Goal: Find contact information: Find contact information

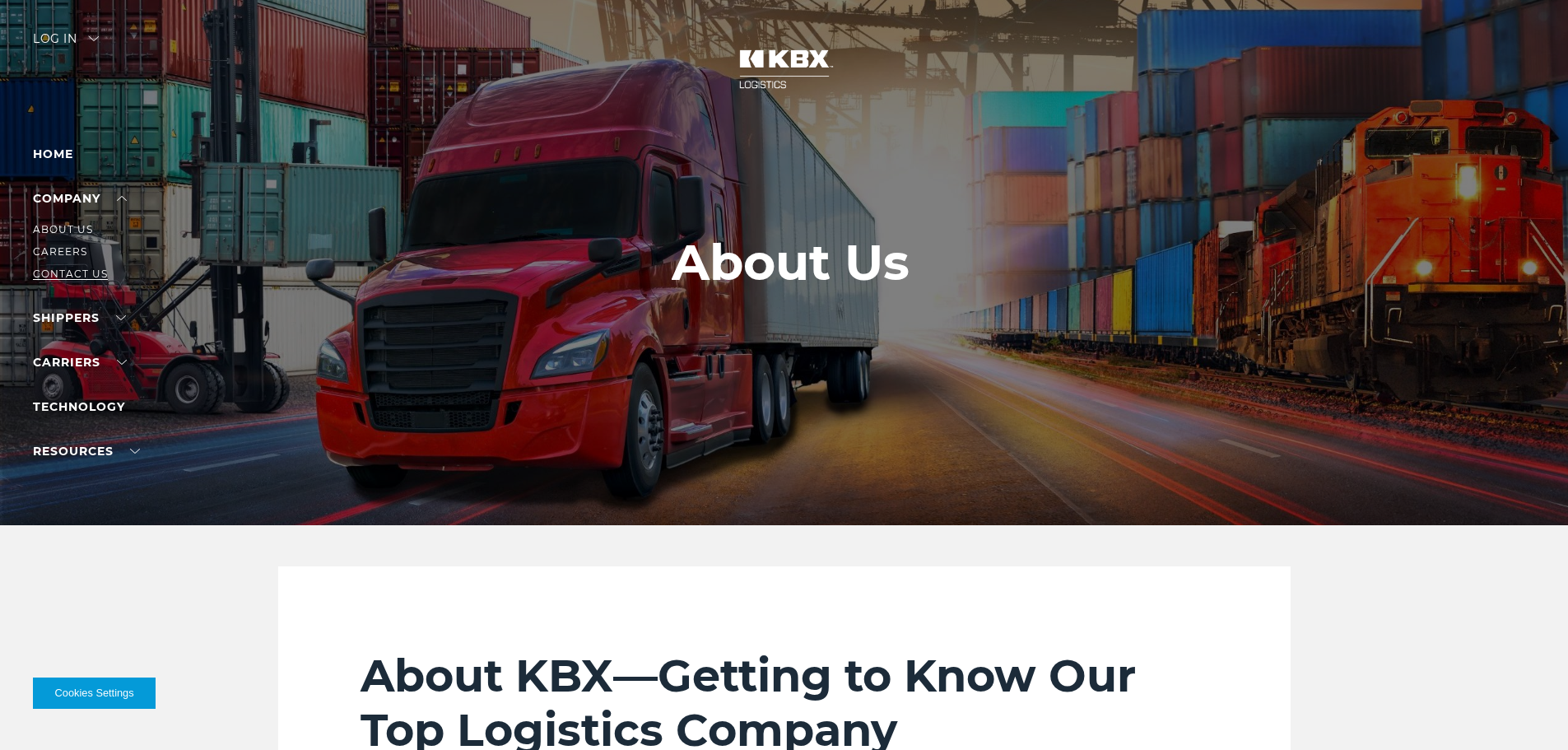
click at [84, 272] on link "Contact Us" at bounding box center [70, 274] width 75 height 12
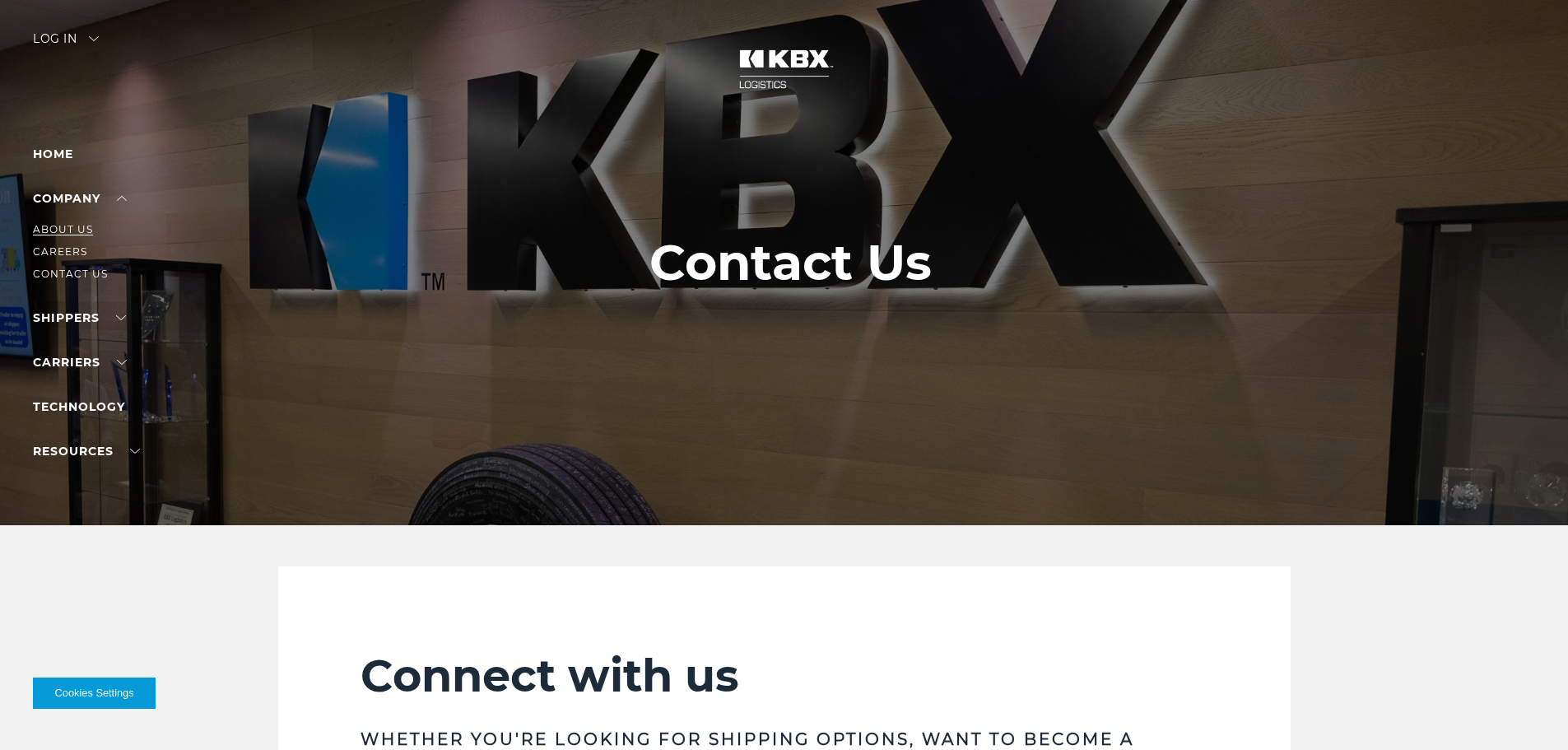
click at [70, 227] on link "About Us" at bounding box center [63, 229] width 60 height 12
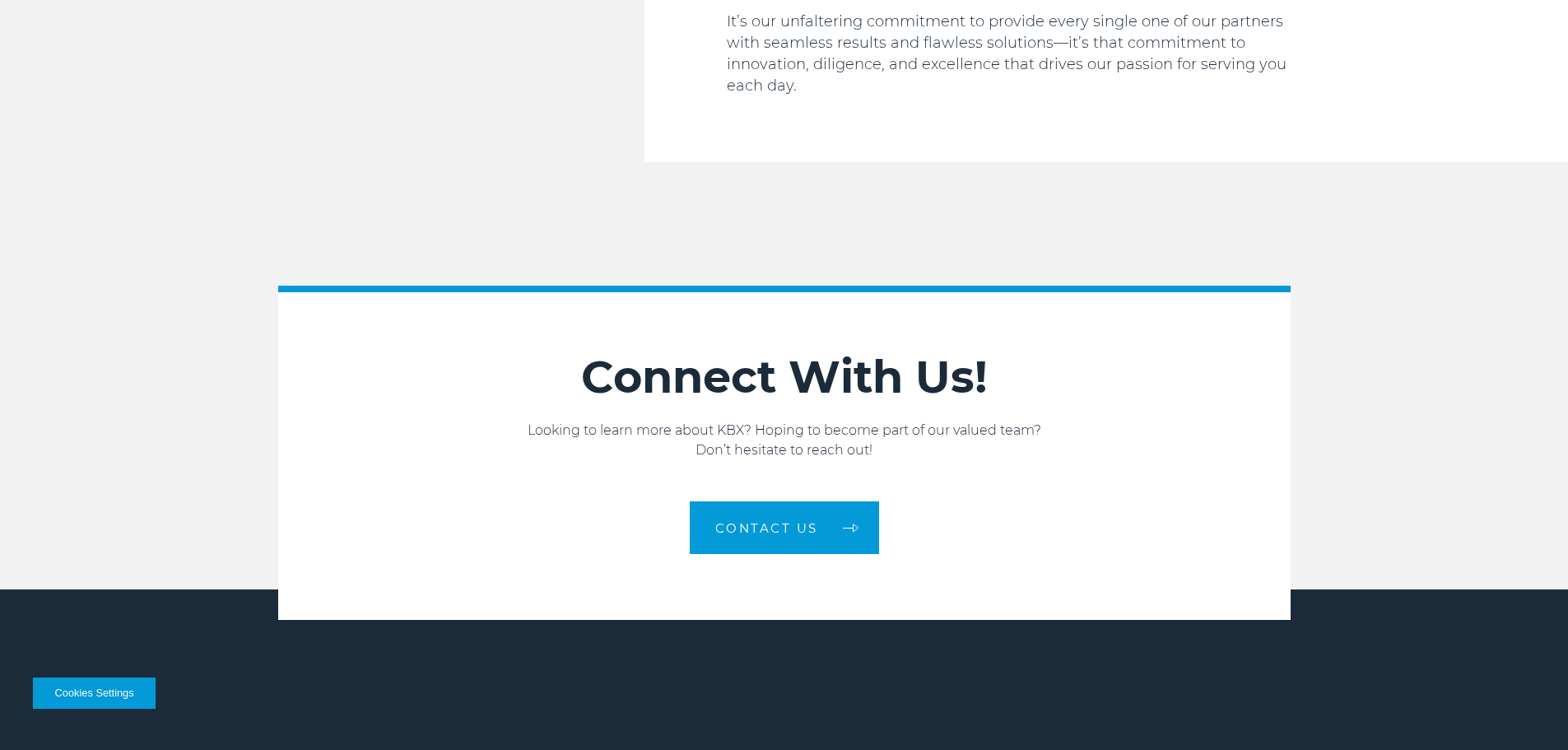
scroll to position [2716, 0]
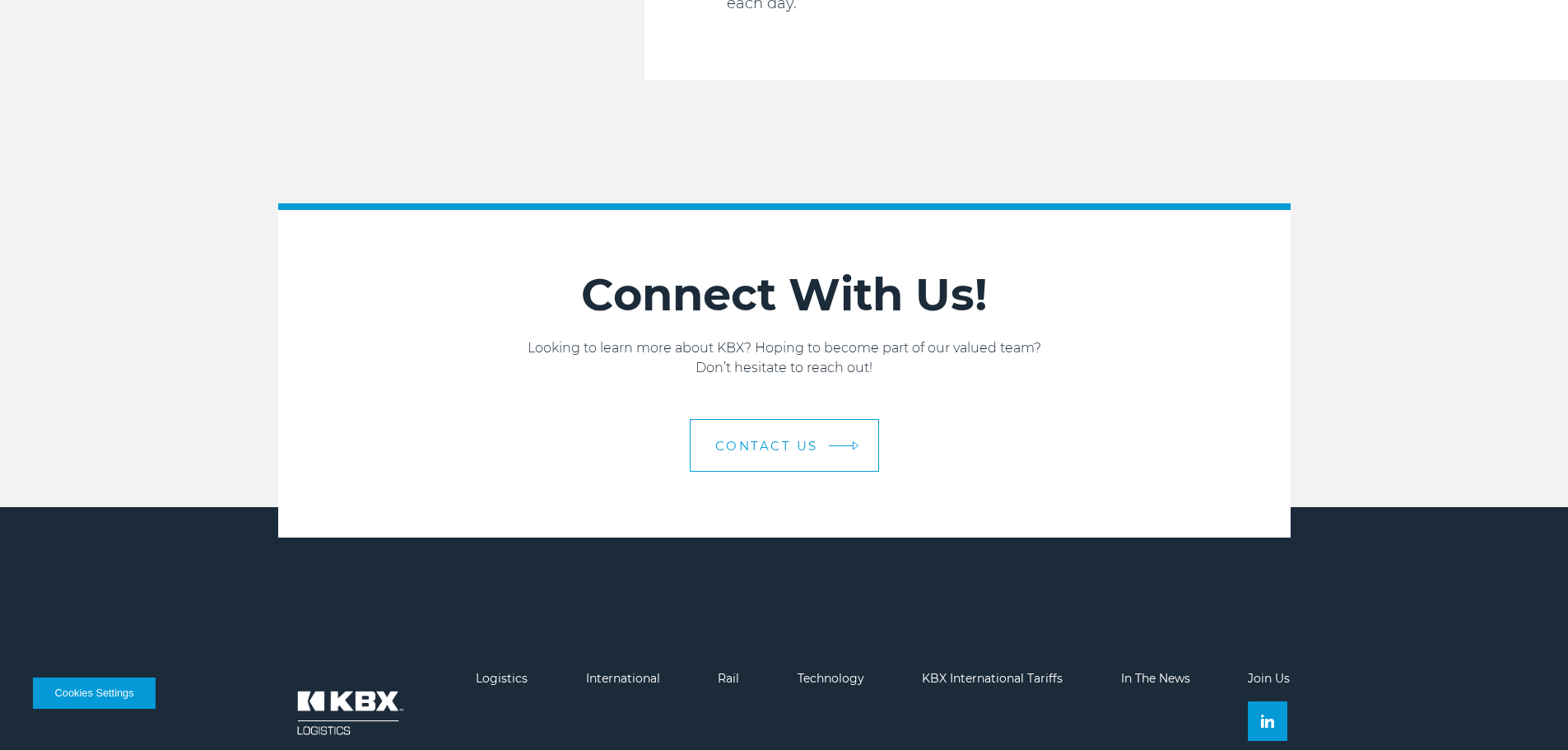
click at [788, 439] on span "Contact us" at bounding box center [766, 445] width 103 height 12
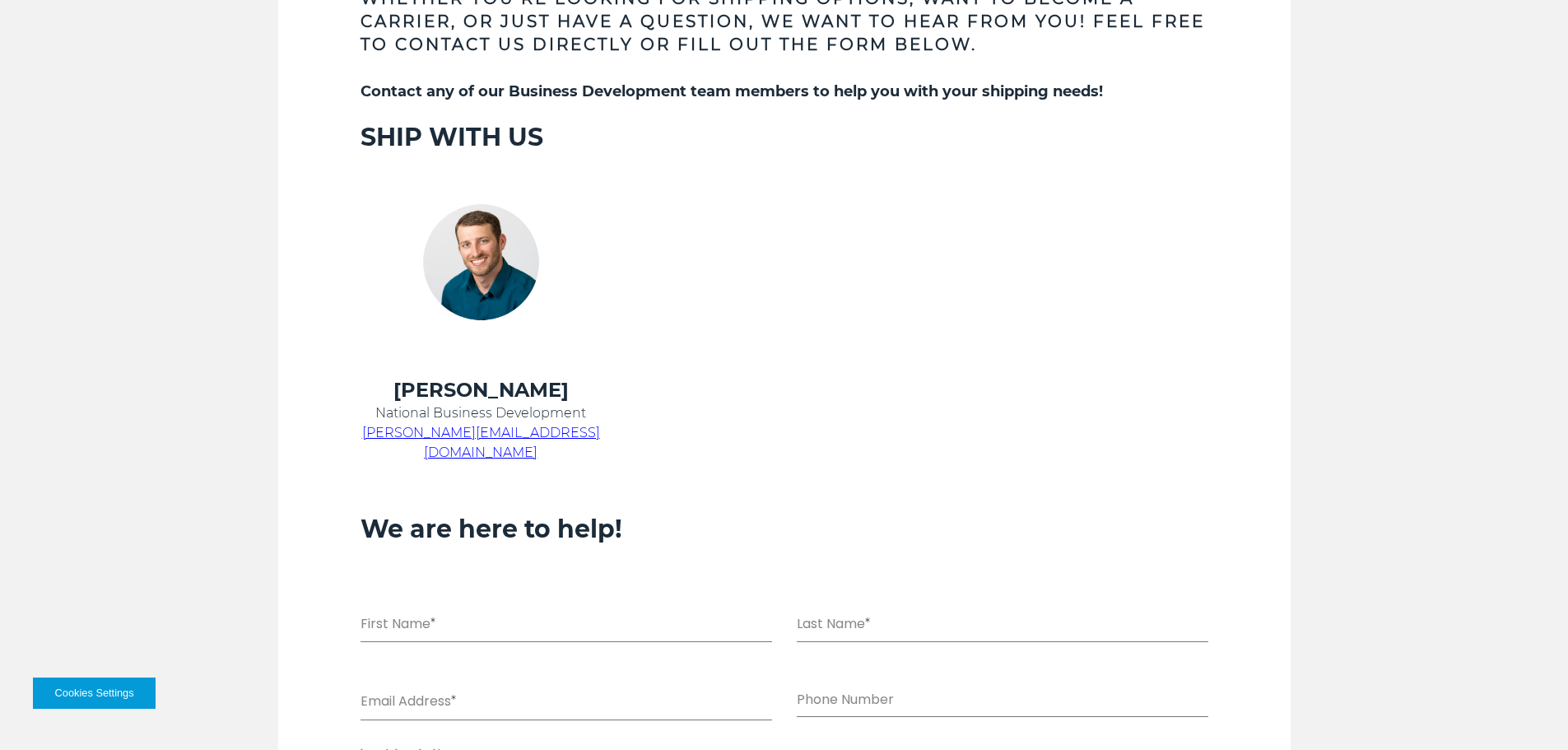
scroll to position [330, 0]
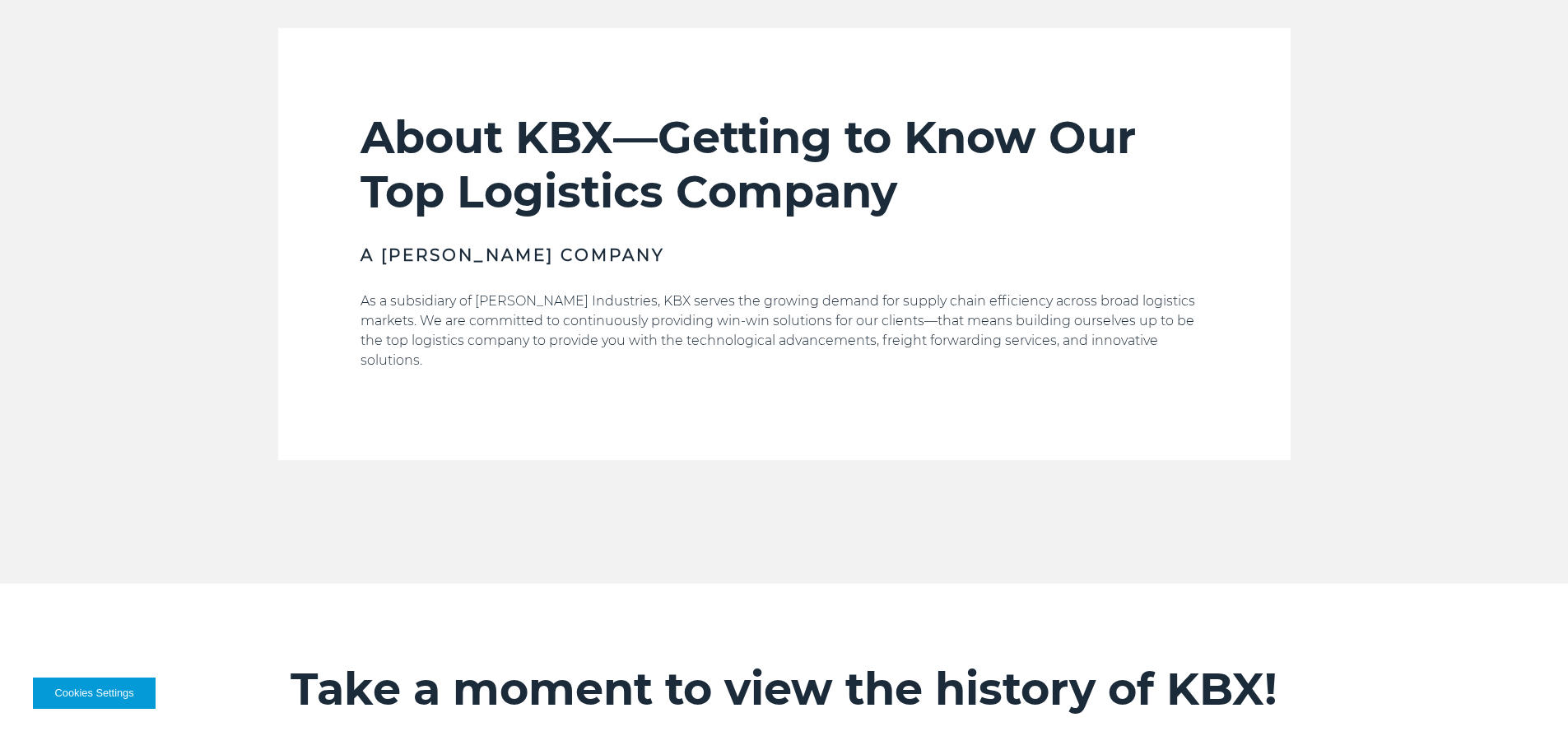
scroll to position [868, 0]
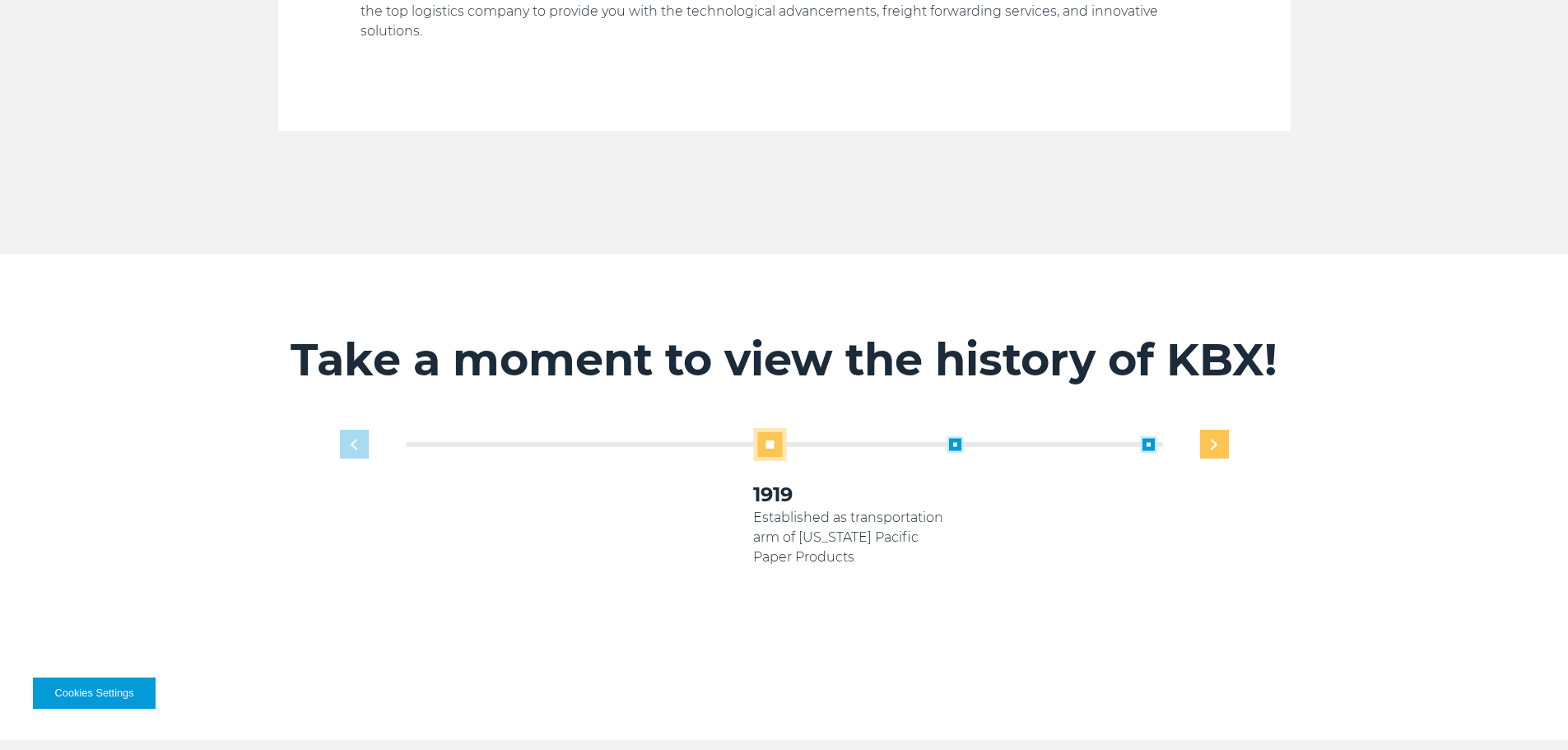
click at [1224, 429] on div "Next slide" at bounding box center [1214, 443] width 29 height 29
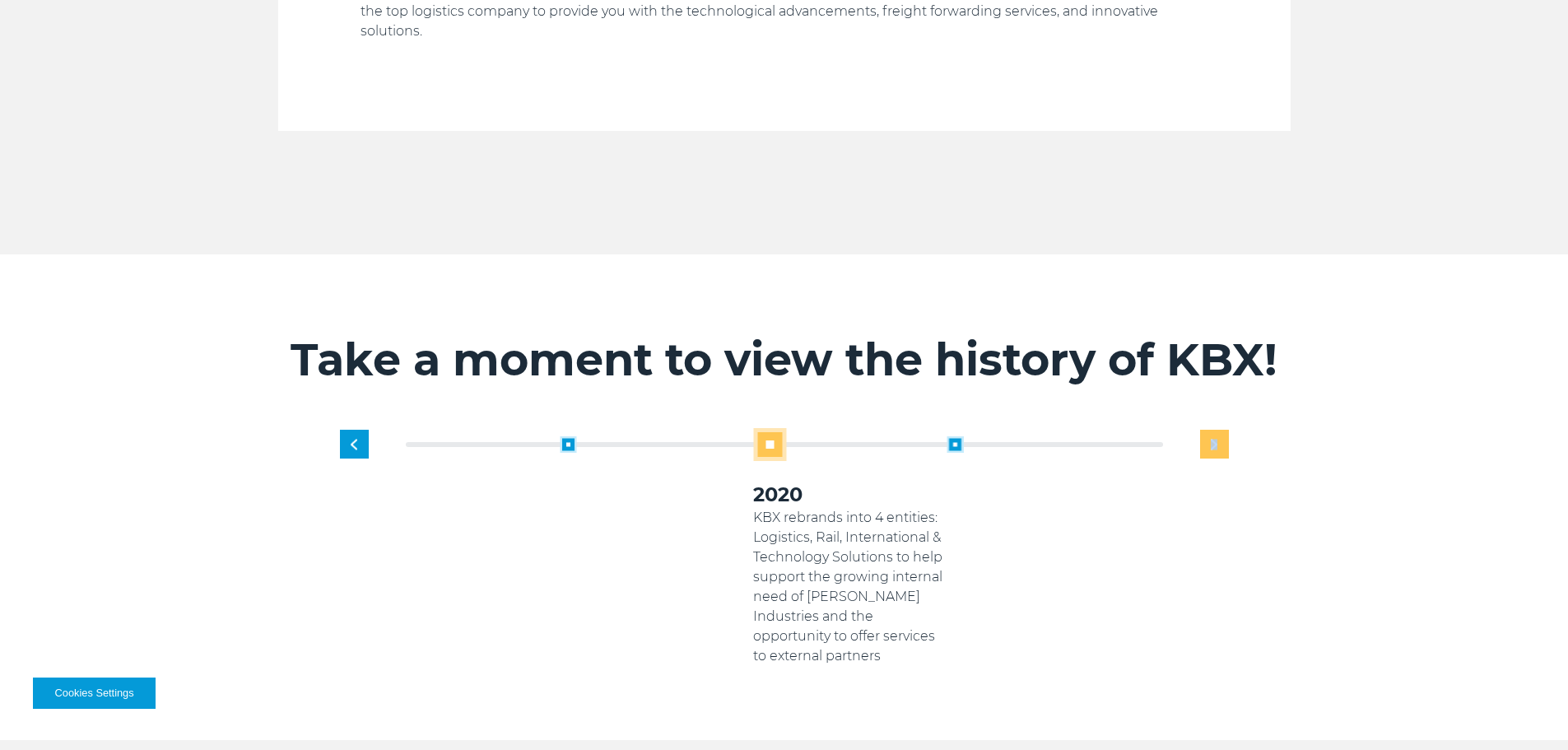
click at [1224, 429] on div "Next slide" at bounding box center [1214, 443] width 29 height 29
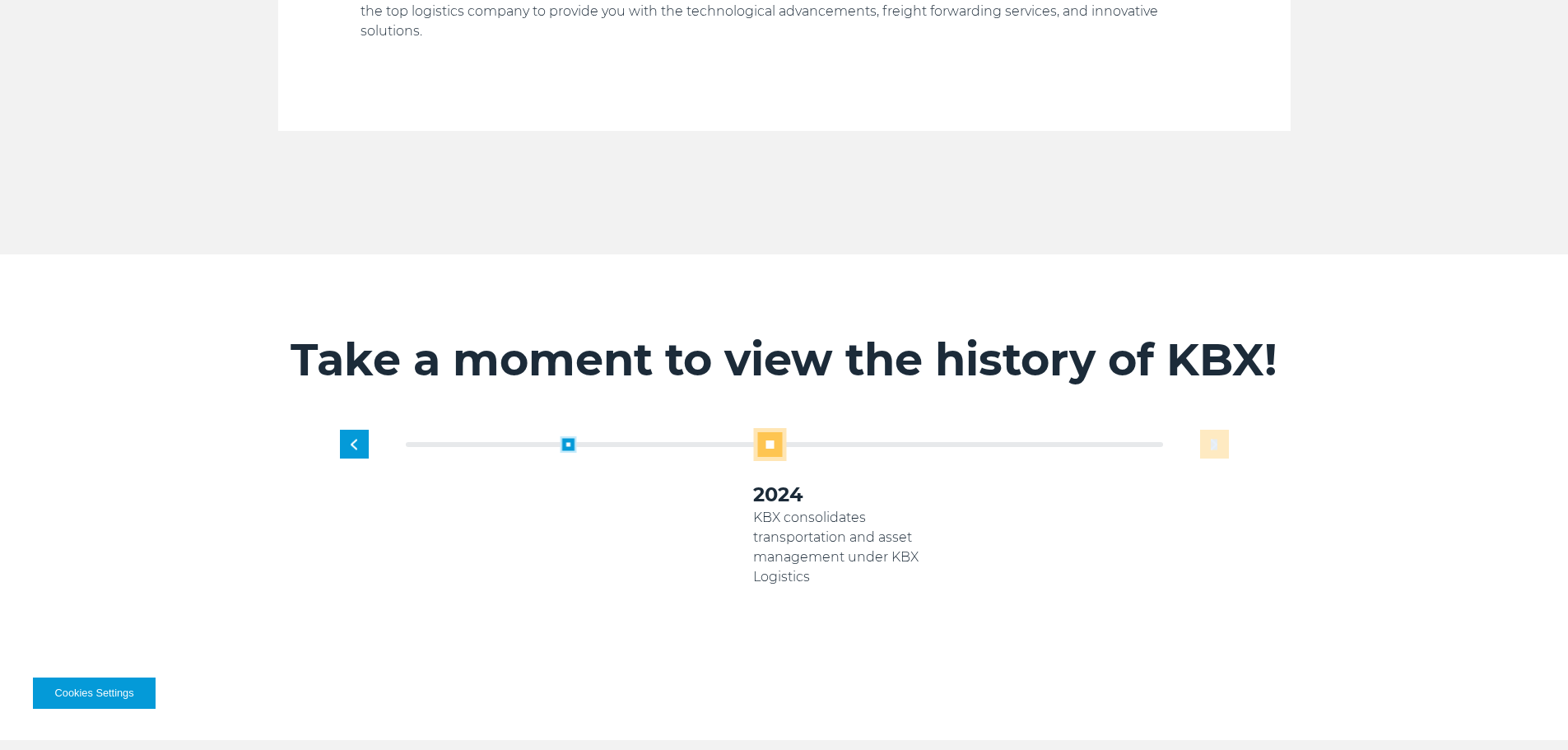
click at [1224, 428] on div "1919 Established as transportation arm of Georgia Pacific Paper Products 2005 K…" at bounding box center [850, 547] width 774 height 238
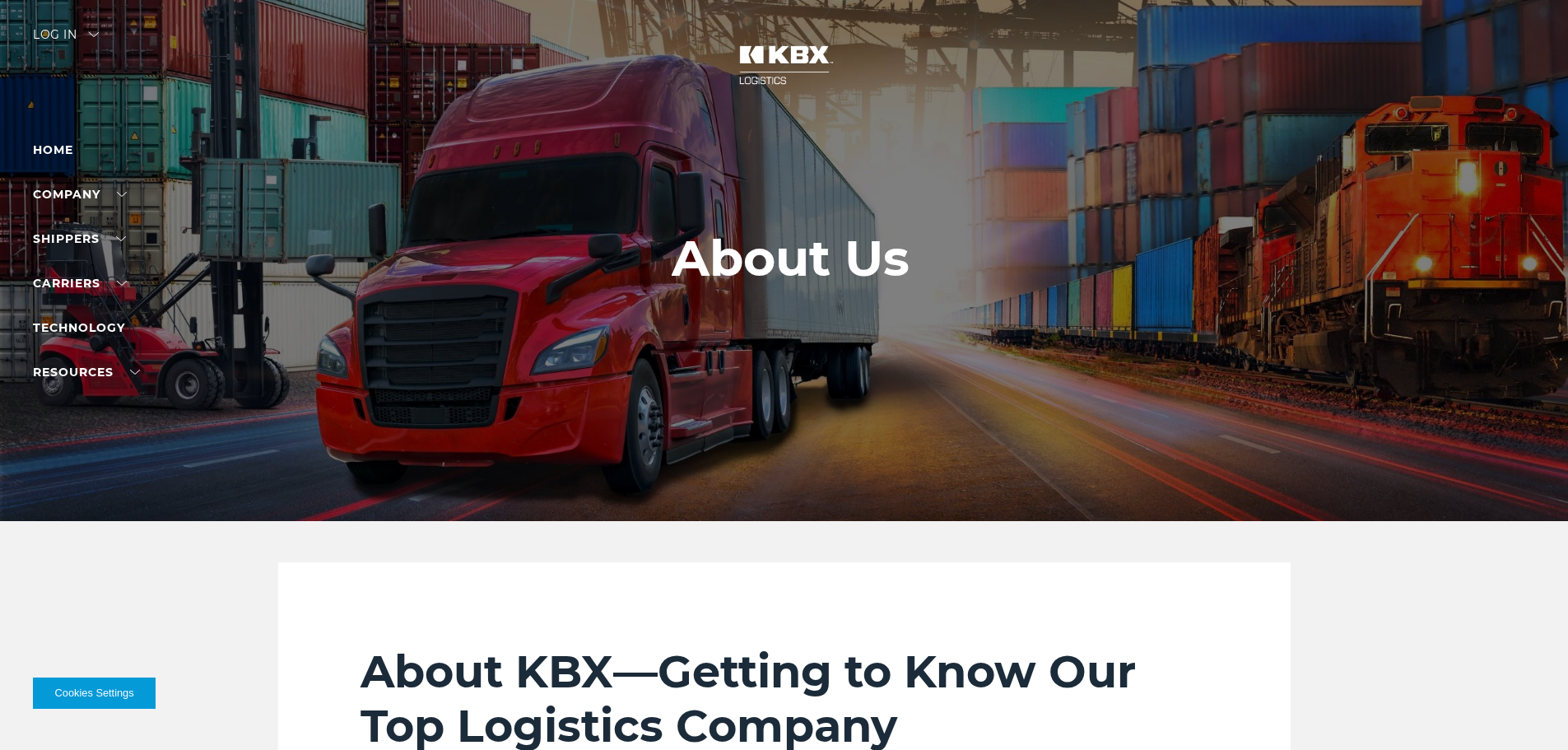
scroll to position [0, 0]
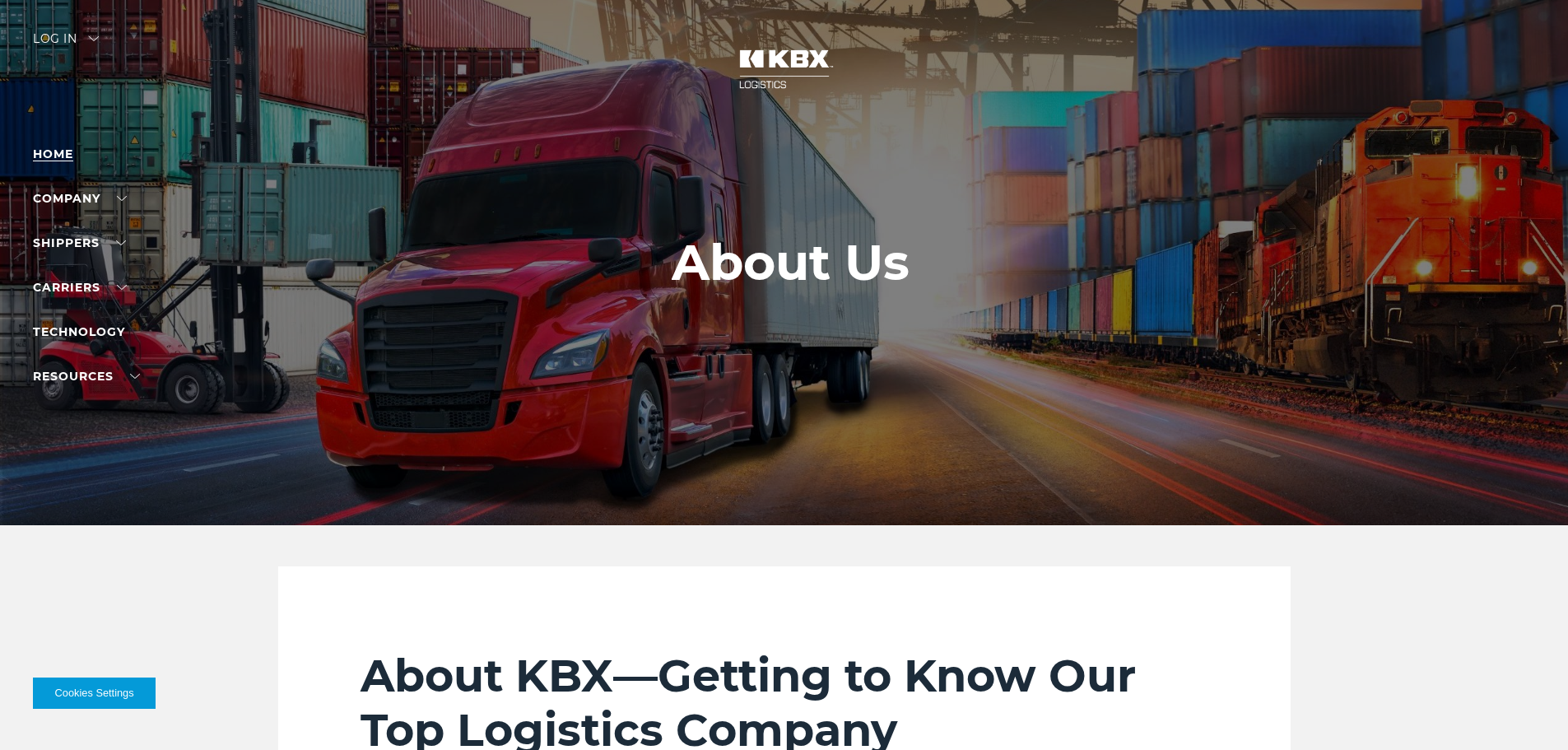
click at [62, 151] on link "Home" at bounding box center [53, 154] width 40 height 15
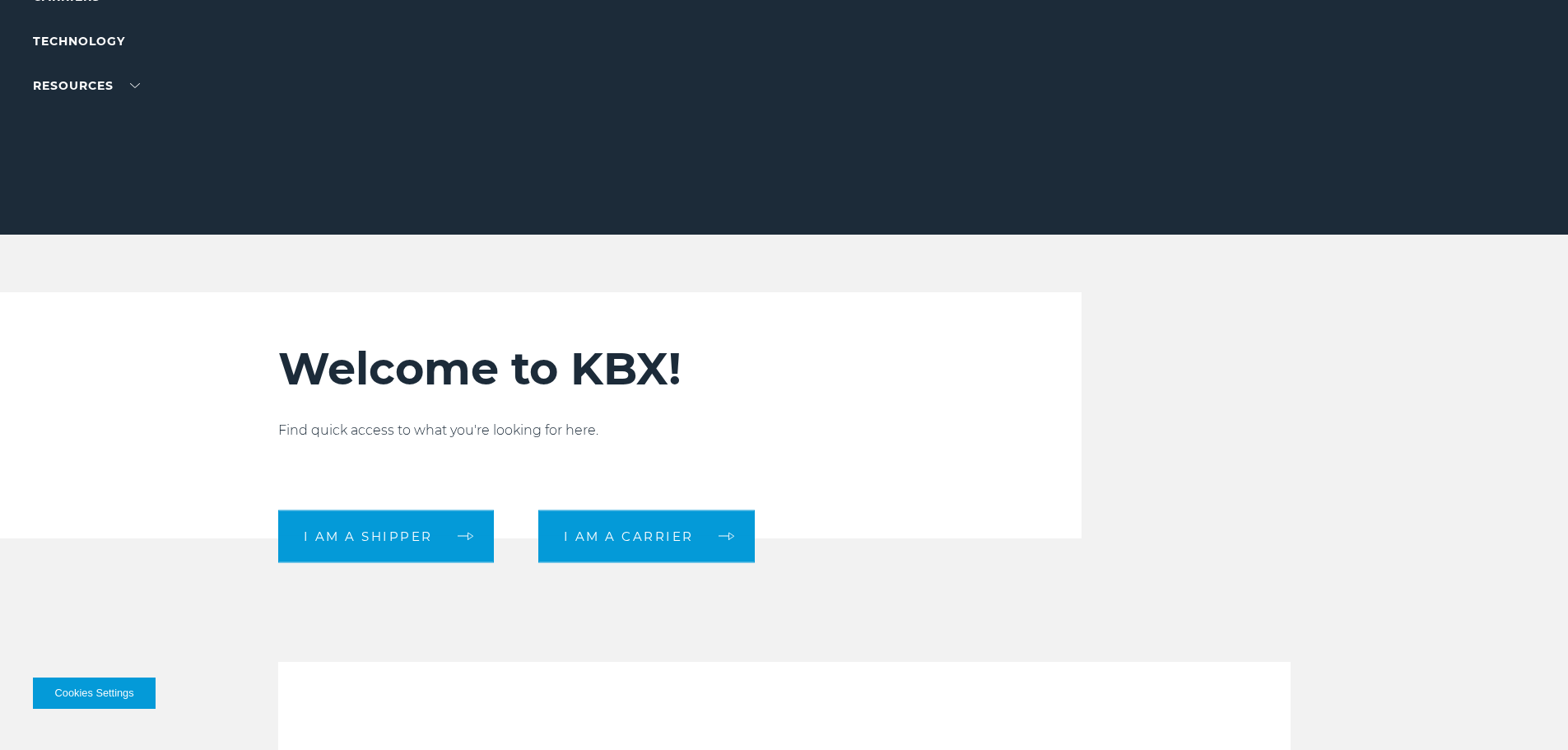
scroll to position [330, 0]
